Goal: Transaction & Acquisition: Purchase product/service

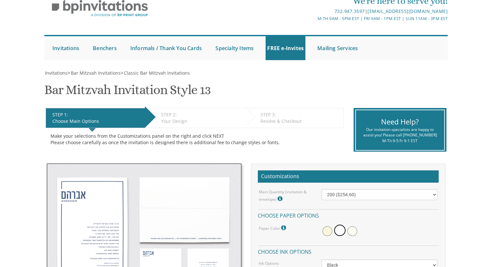
click at [96, 222] on img at bounding box center [144, 228] width 194 height 128
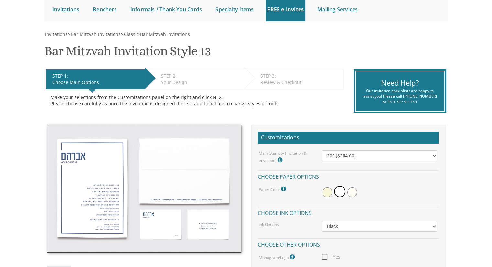
scroll to position [16, 0]
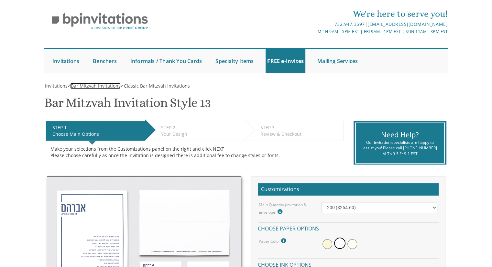
click at [103, 86] on span "Bar Mitzvah Invitations" at bounding box center [96, 86] width 50 height 6
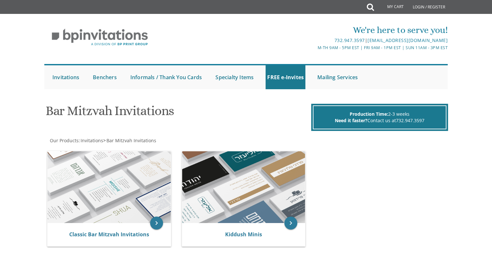
scroll to position [16, 0]
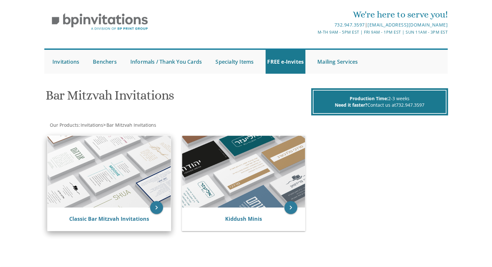
click at [103, 174] on img at bounding box center [109, 172] width 123 height 72
click at [153, 205] on icon "keyboard_arrow_right" at bounding box center [156, 207] width 13 height 13
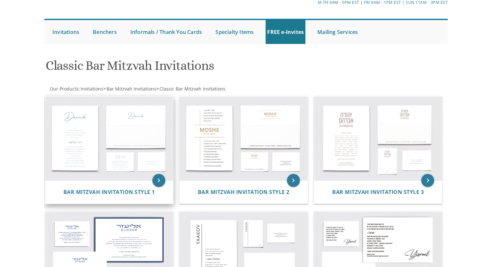
scroll to position [49, 0]
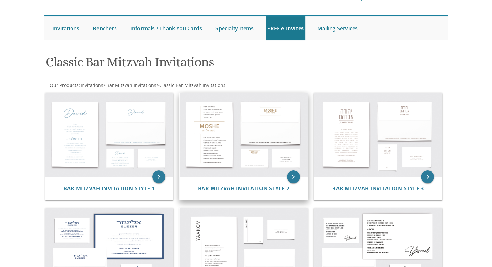
click at [210, 145] on img at bounding box center [244, 135] width 128 height 84
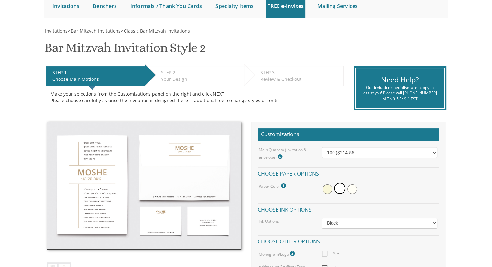
scroll to position [69, 0]
